Goal: Task Accomplishment & Management: Manage account settings

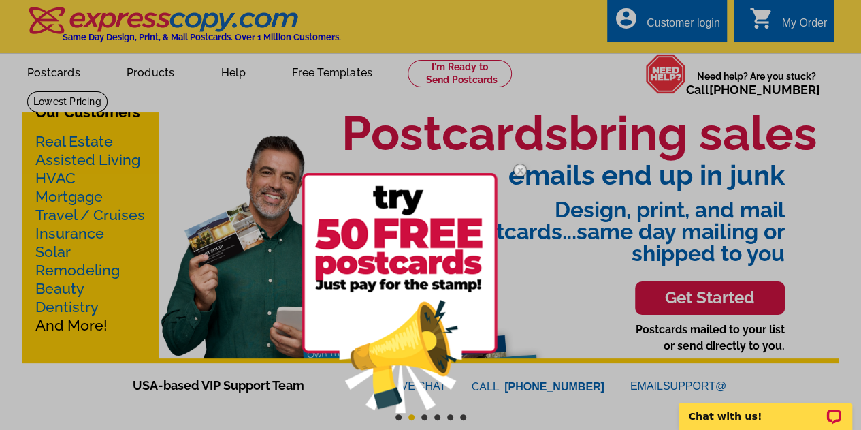
click at [713, 15] on div at bounding box center [430, 215] width 861 height 430
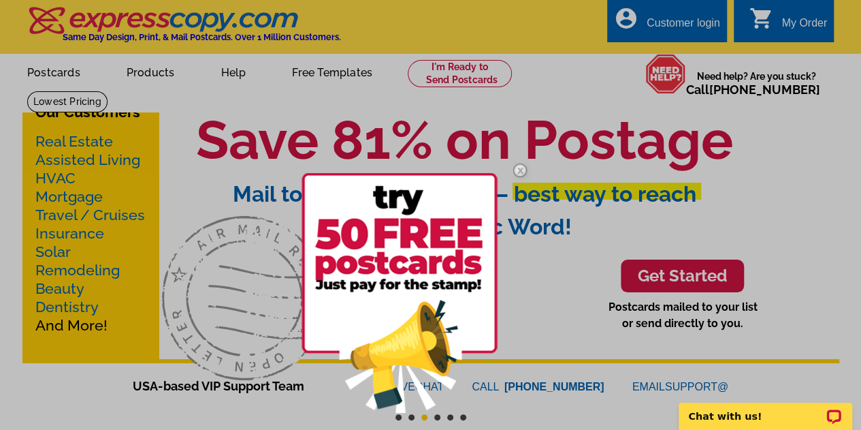
click at [521, 171] on img at bounding box center [519, 169] width 39 height 39
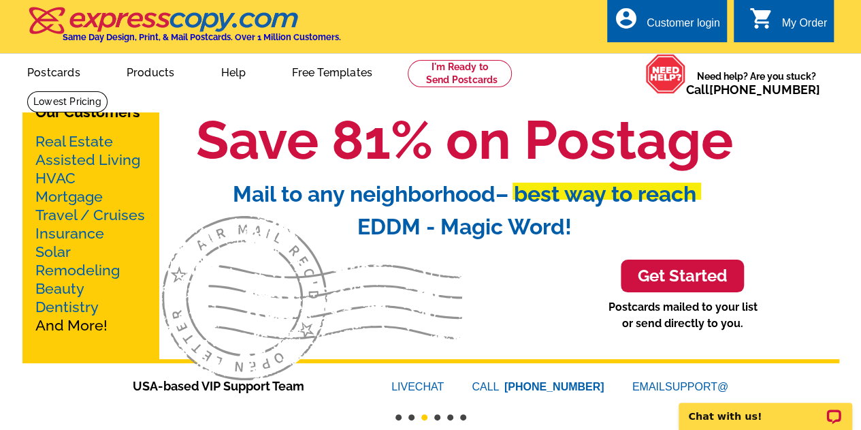
click at [663, 28] on div "Customer login" at bounding box center [684, 26] width 74 height 19
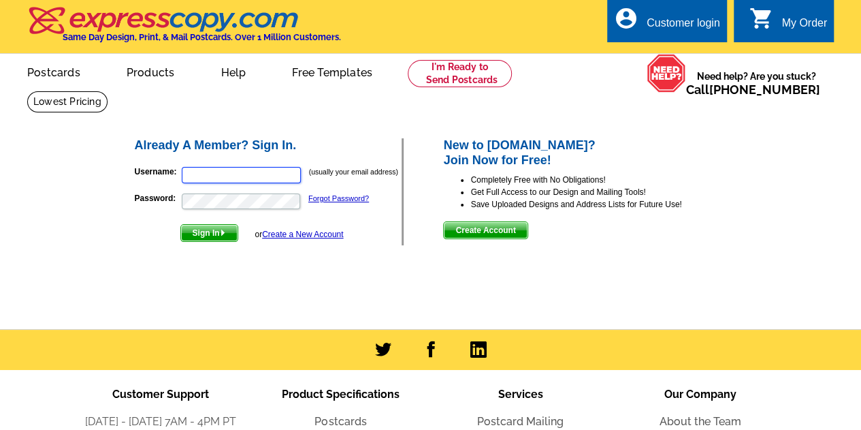
click at [294, 177] on input "Username:" at bounding box center [241, 175] width 119 height 16
type input "[PERSON_NAME][EMAIL_ADDRESS][PERSON_NAME][DOMAIN_NAME]"
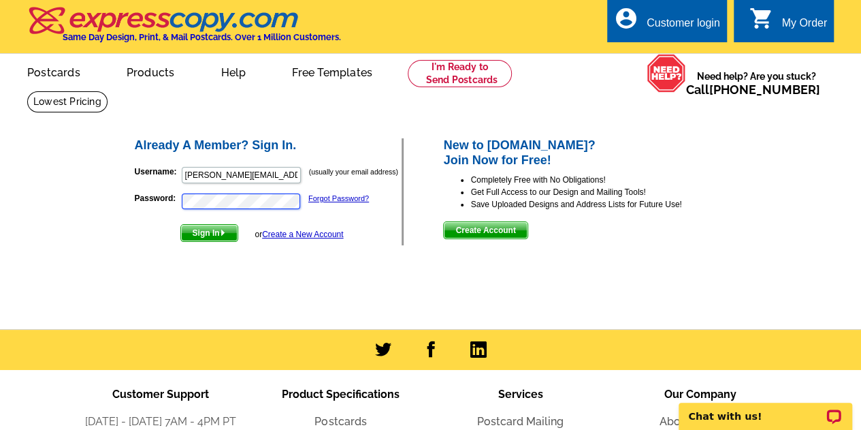
click at [180, 224] on button "Sign In" at bounding box center [209, 233] width 58 height 18
